Goal: Find specific page/section: Find specific page/section

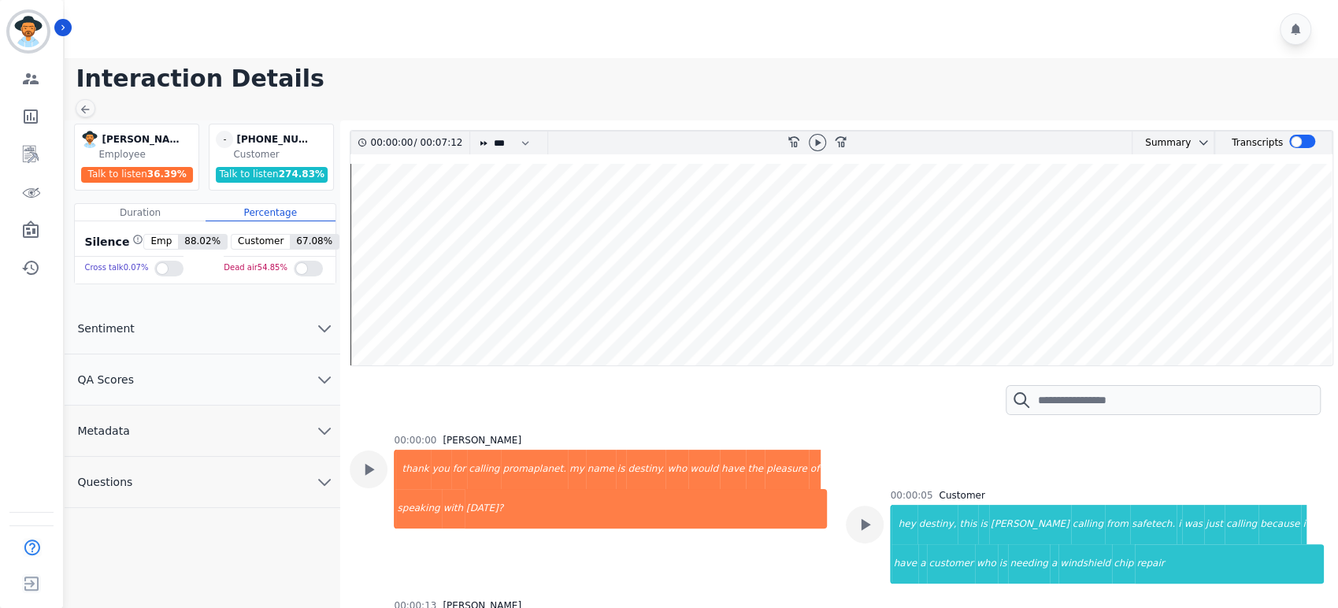
scroll to position [699, 0]
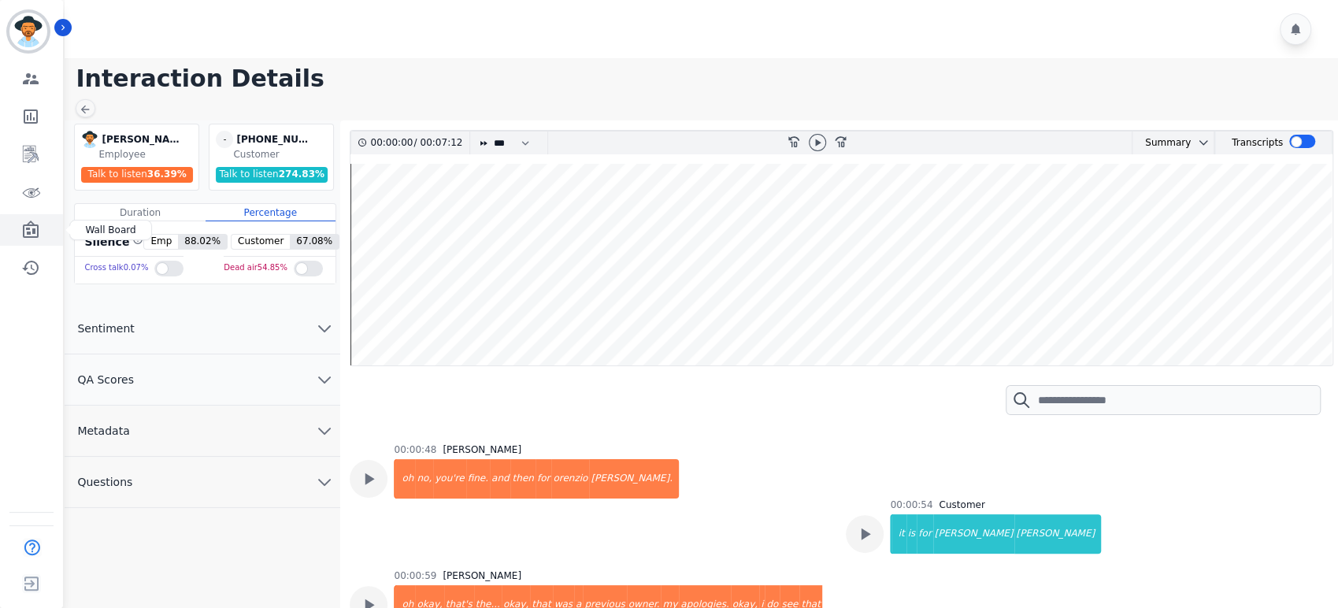
click at [14, 225] on link "Sidebar" at bounding box center [32, 229] width 61 height 31
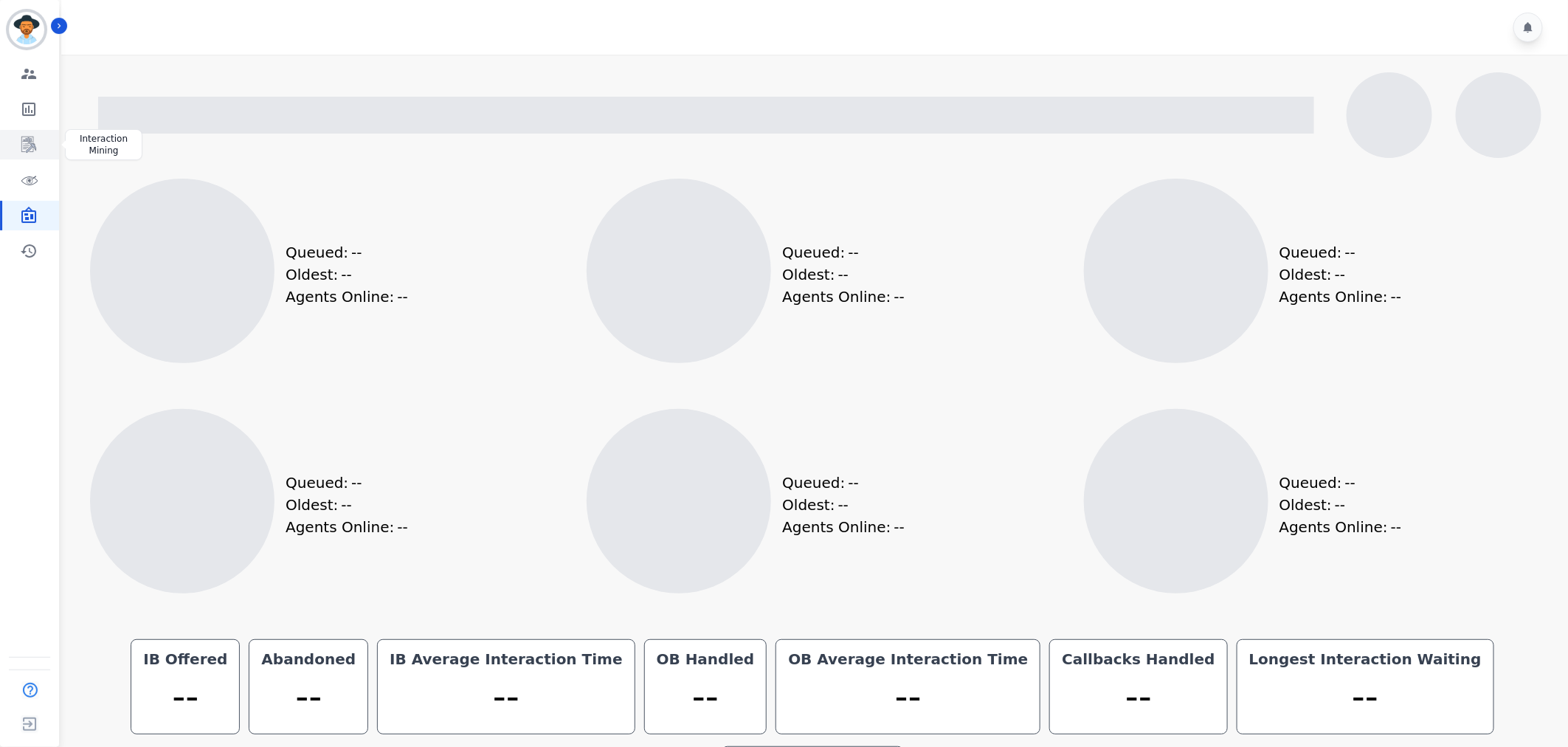
click at [26, 134] on link "Sidebar" at bounding box center [30, 144] width 57 height 29
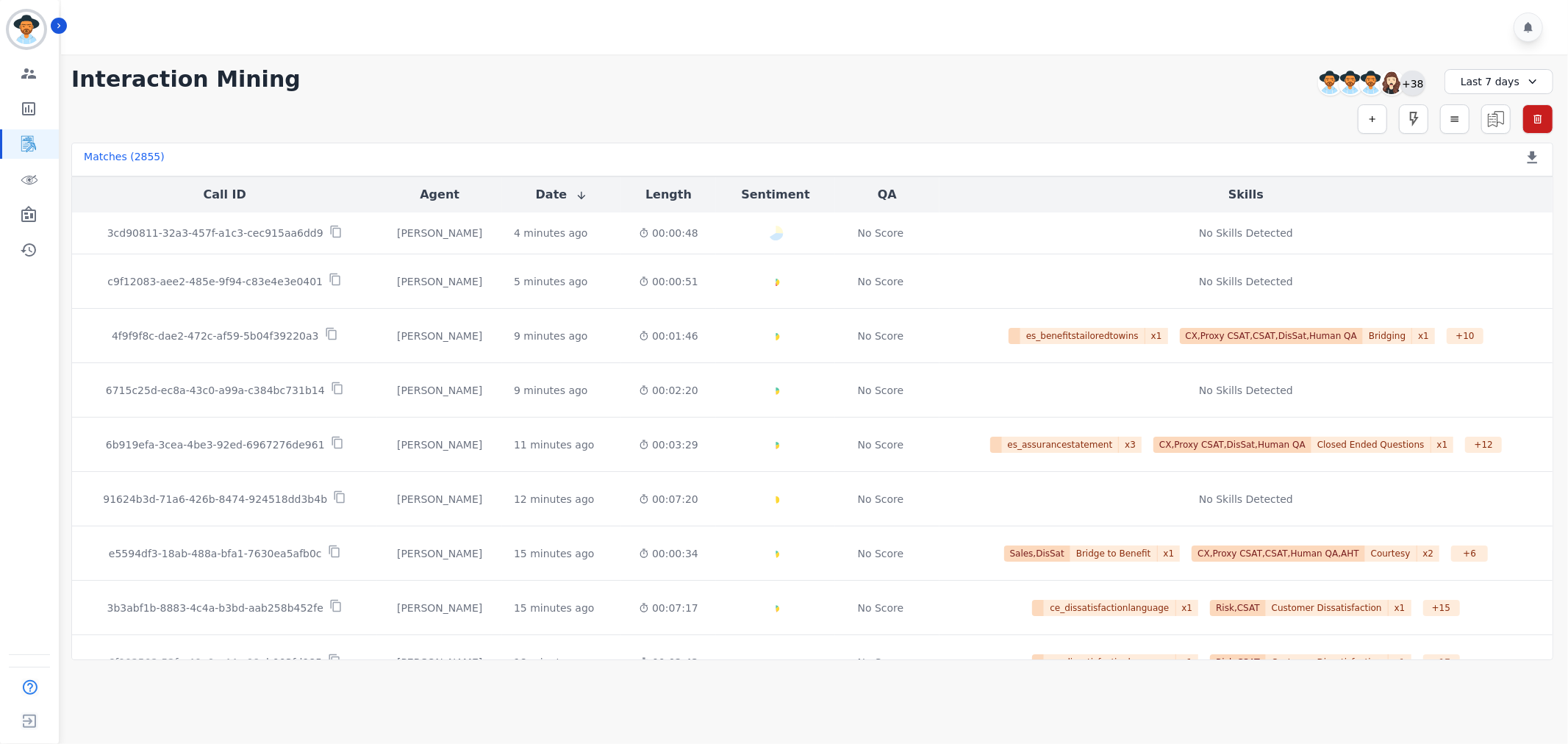
click at [1249, 83] on div "+38" at bounding box center [1413, 83] width 25 height 25
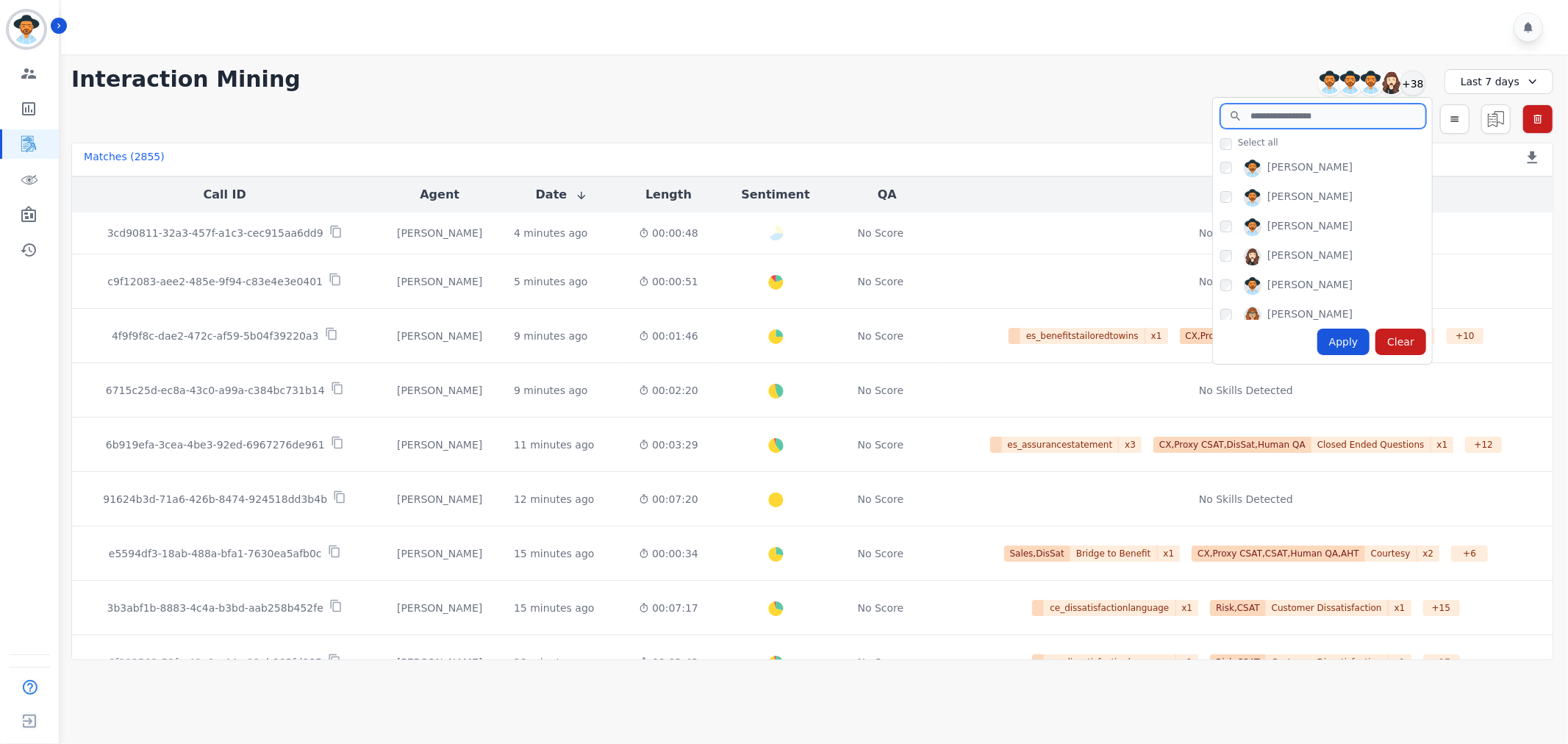
click at [1249, 125] on input "search" at bounding box center [1323, 116] width 205 height 25
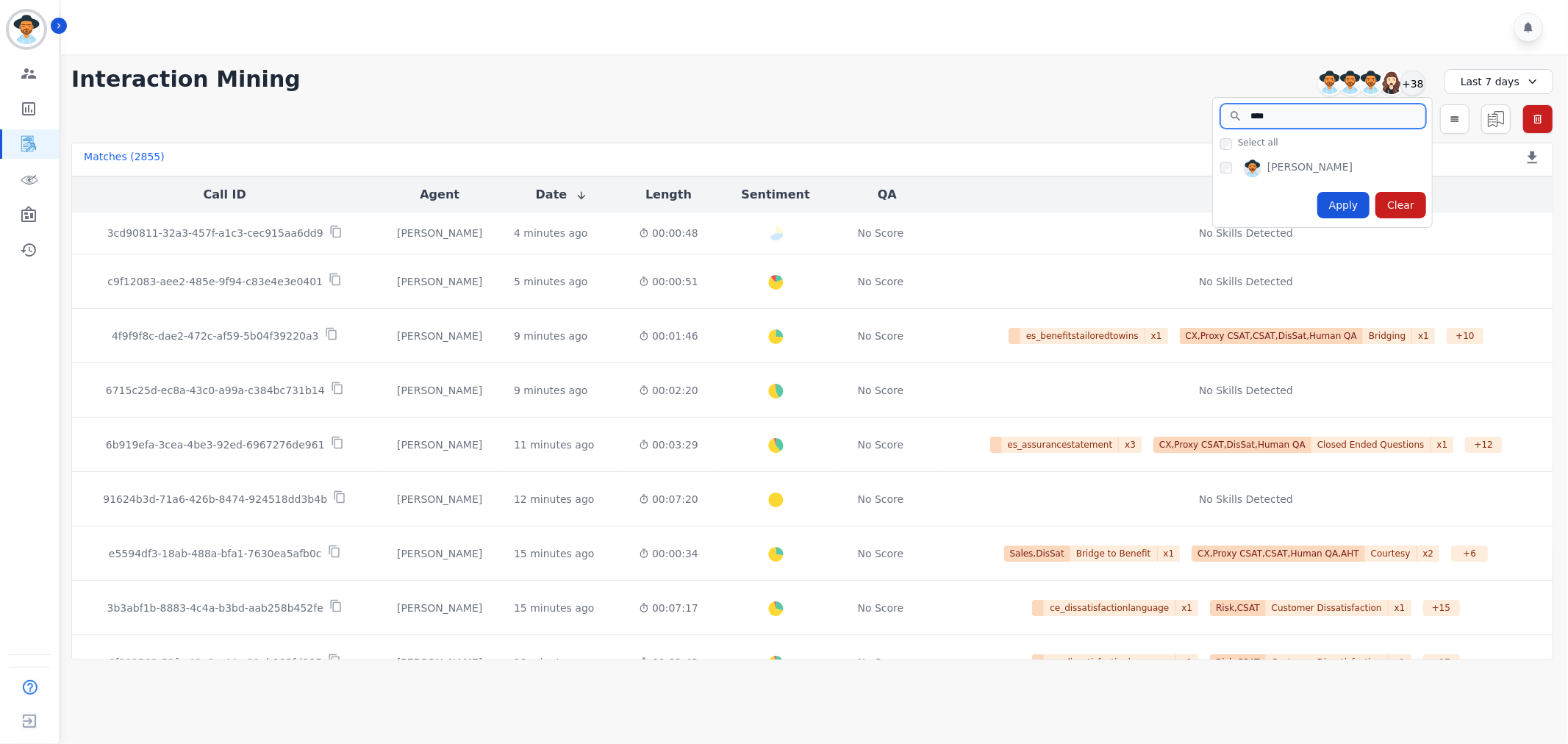
type input "****"
click at [1249, 208] on div "Apply" at bounding box center [1344, 204] width 53 height 26
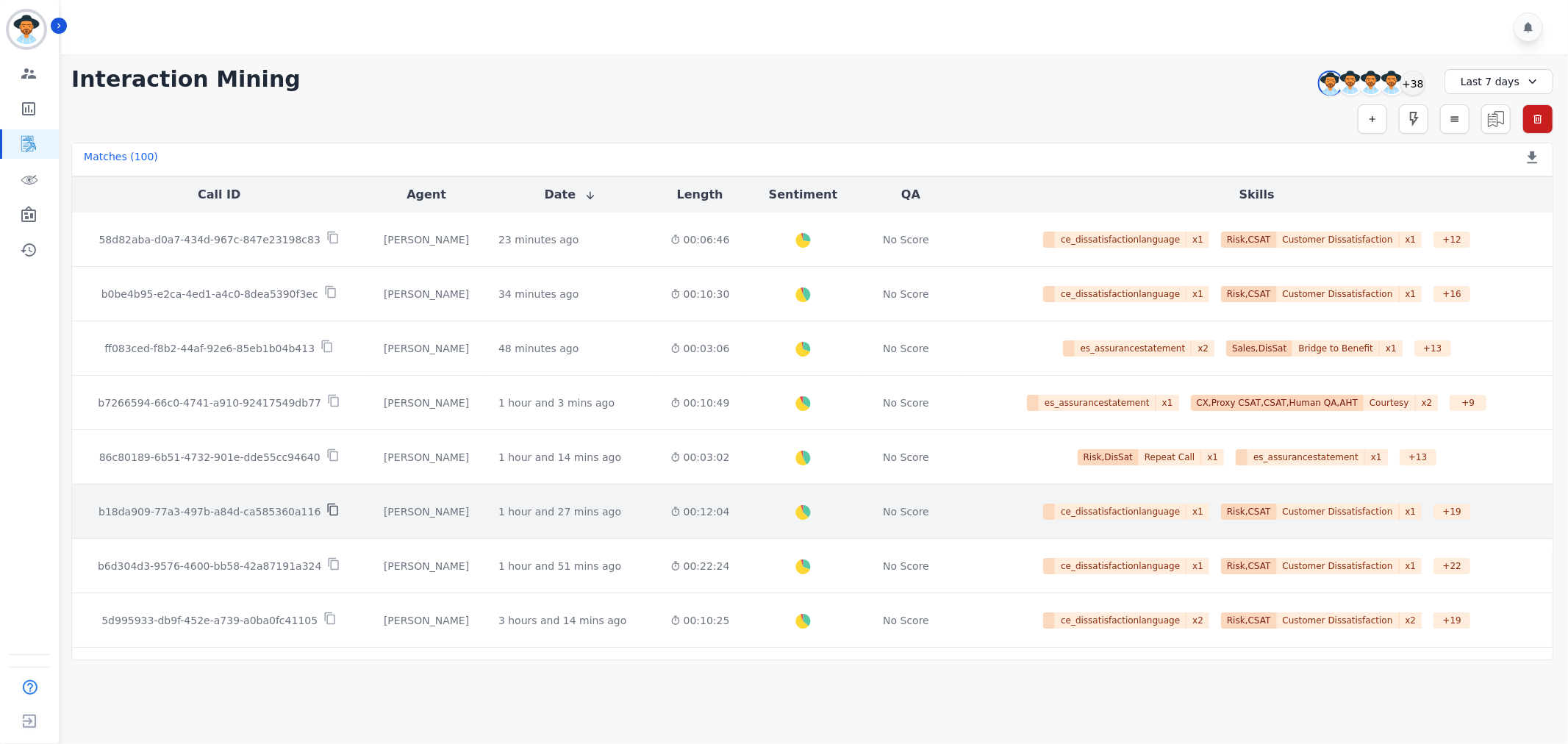
click at [327, 512] on icon at bounding box center [333, 510] width 13 height 13
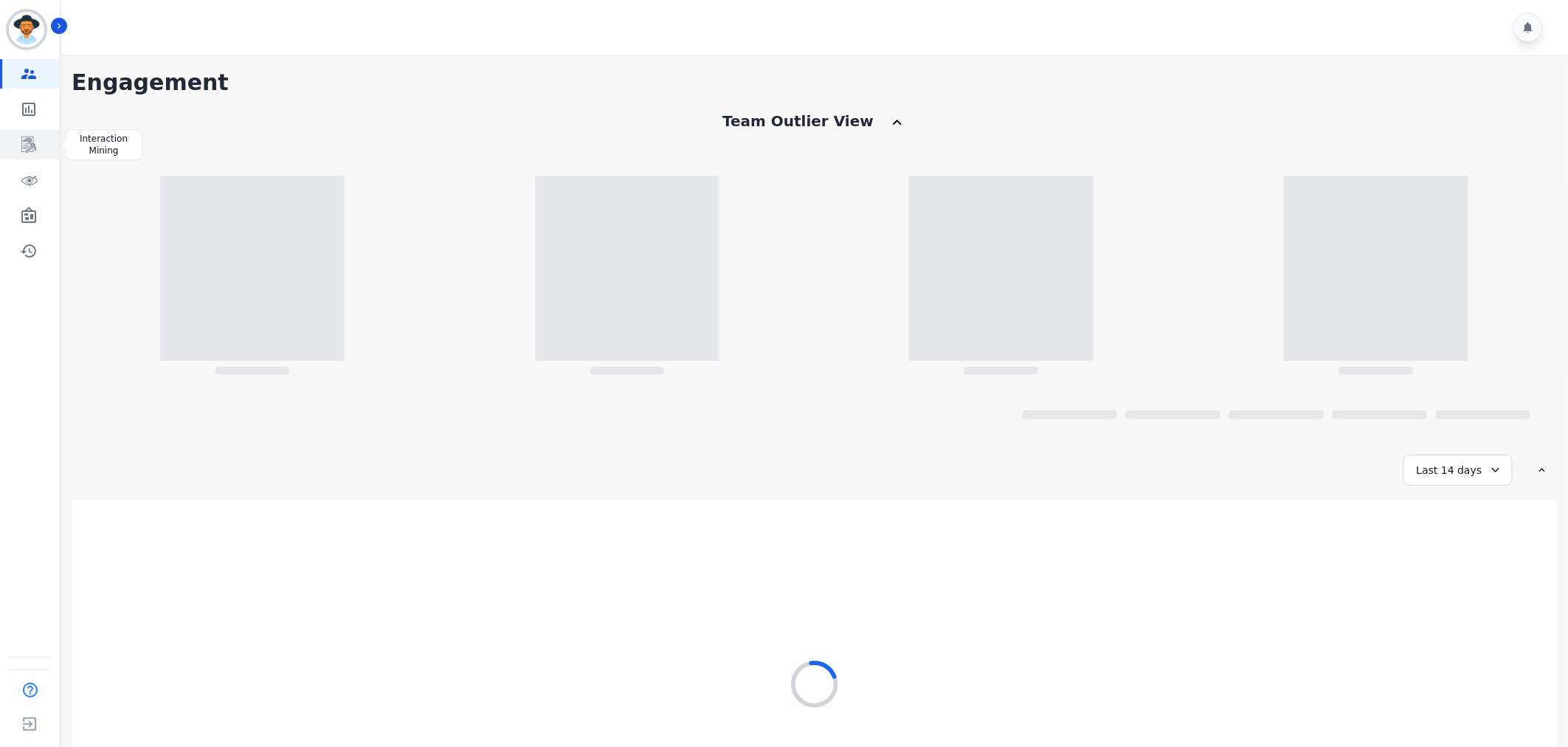
click at [27, 142] on icon "Sidebar" at bounding box center [29, 144] width 15 height 16
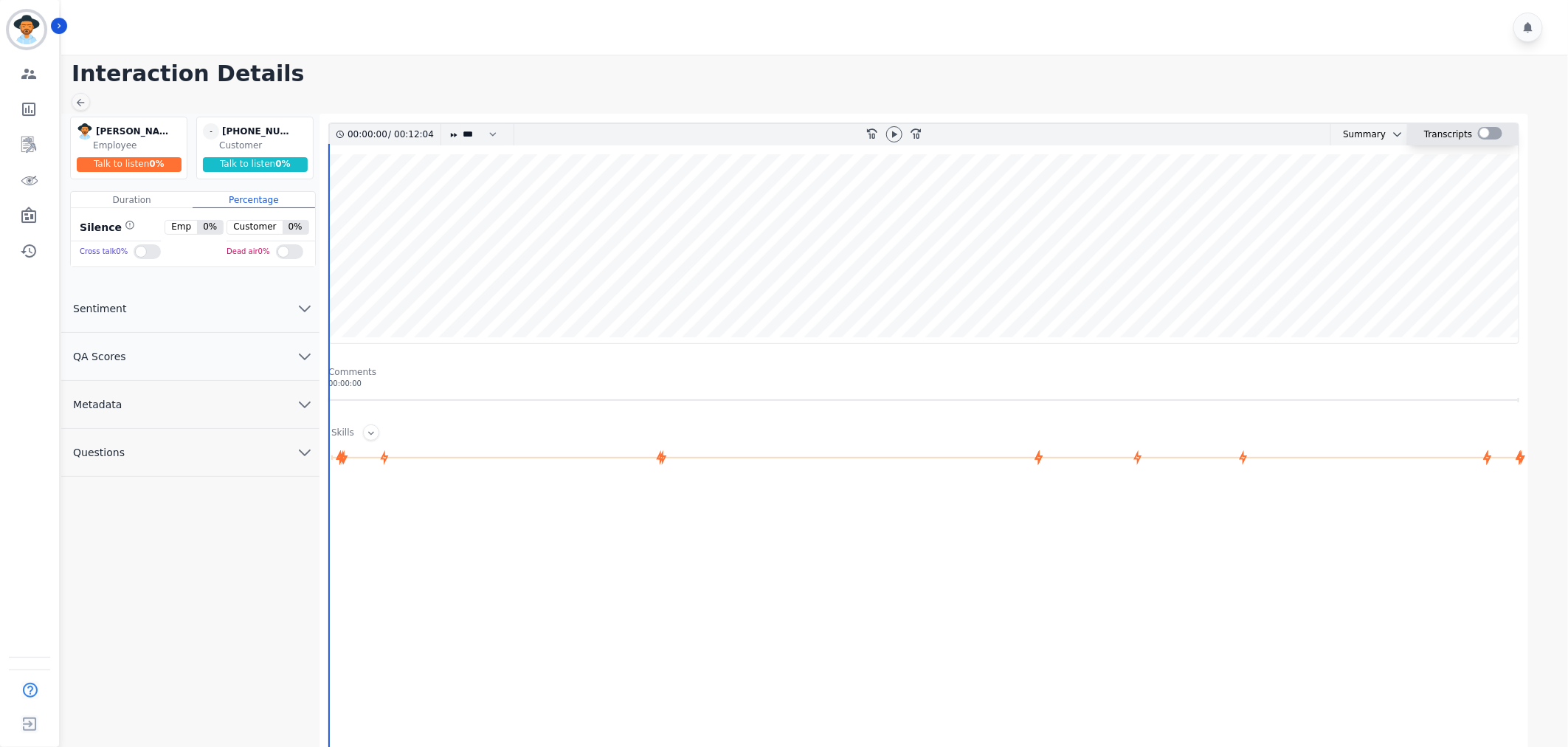
click at [1487, 134] on div at bounding box center [1490, 132] width 24 height 12
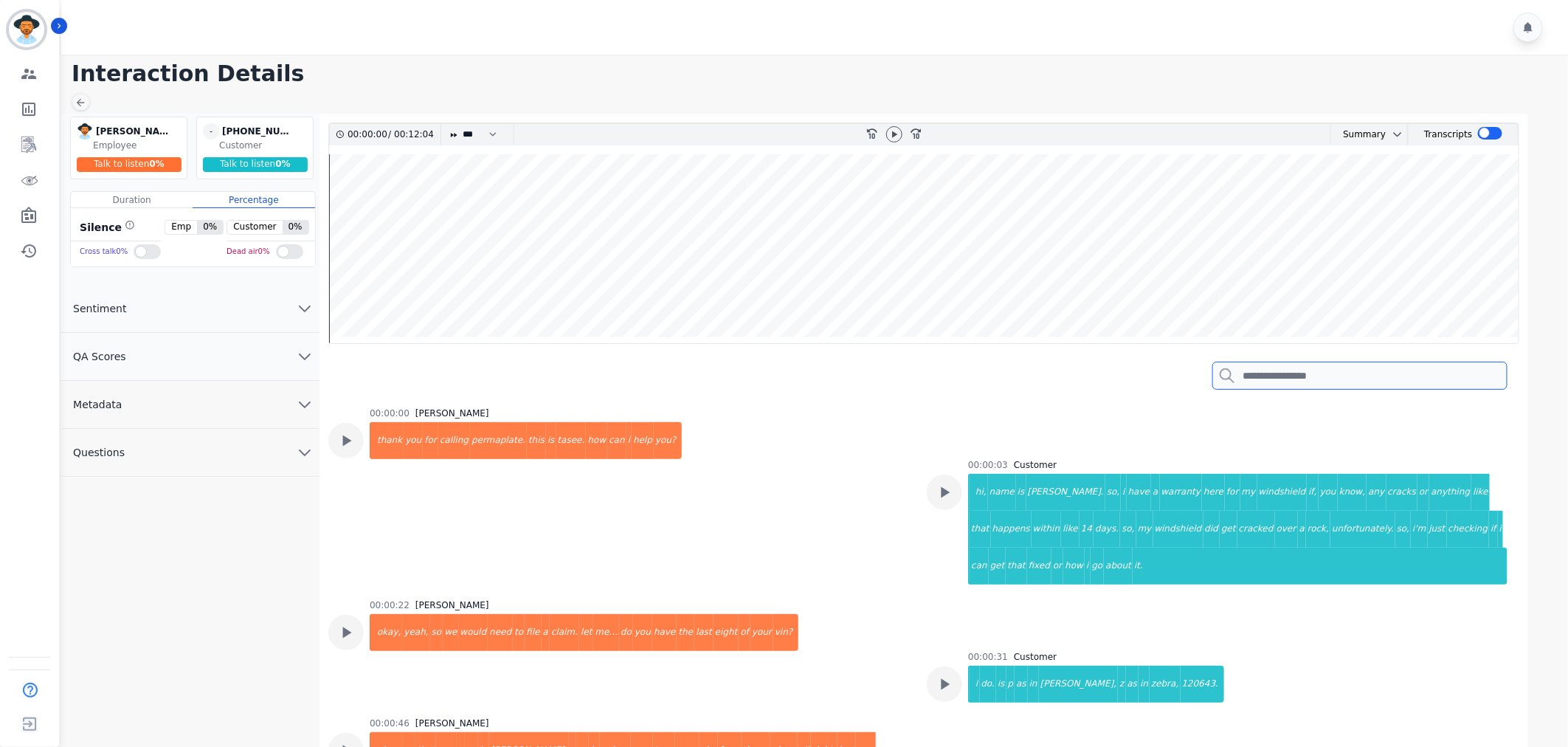
click at [1390, 371] on input "search" at bounding box center [1360, 376] width 295 height 28
type input "*"
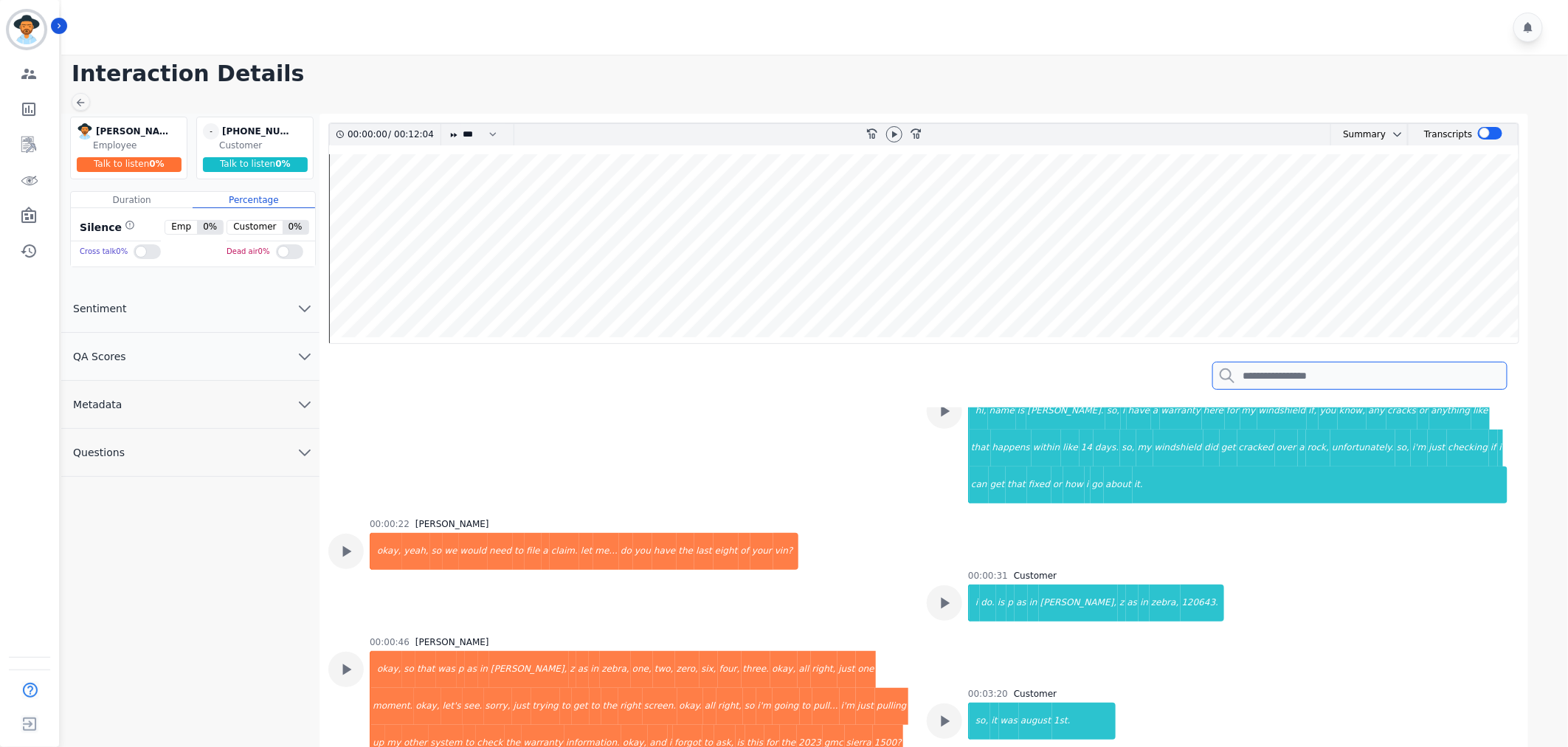
scroll to position [82, 0]
